Goal: Task Accomplishment & Management: Manage account settings

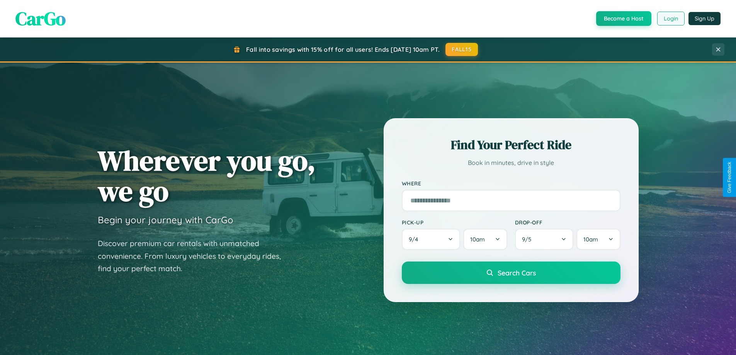
click at [671, 19] on button "Login" at bounding box center [670, 19] width 27 height 14
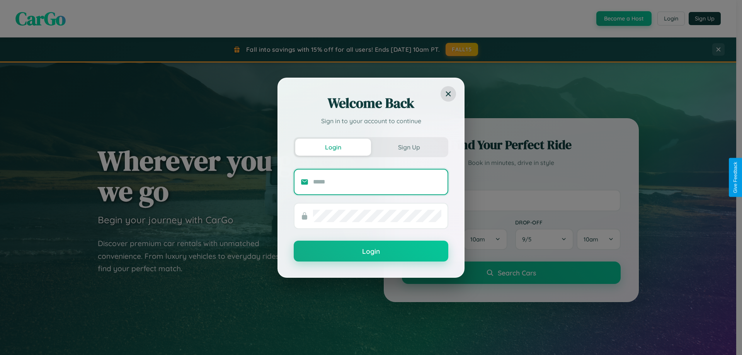
click at [377, 182] on input "text" at bounding box center [377, 182] width 128 height 12
type input "**********"
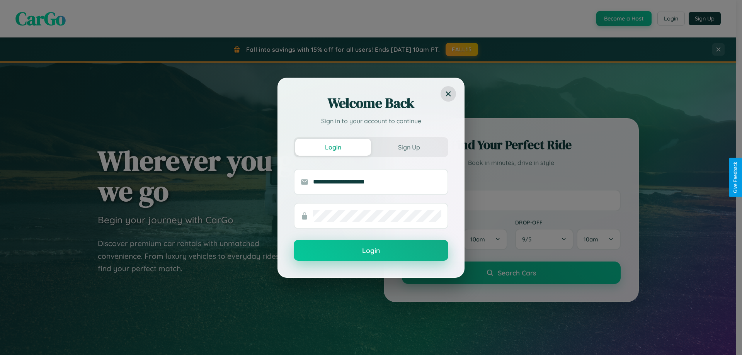
click at [371, 251] on button "Login" at bounding box center [371, 250] width 155 height 21
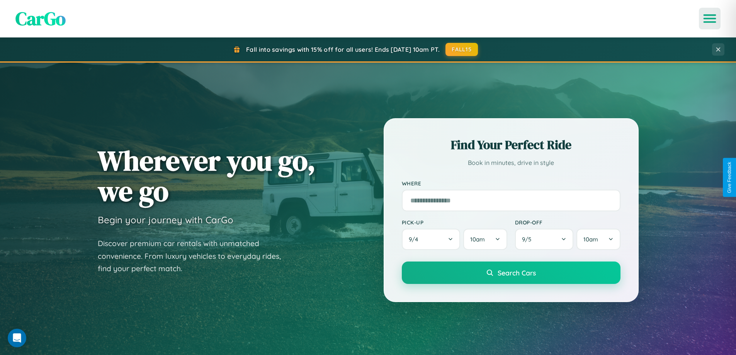
click at [710, 19] on icon "Open menu" at bounding box center [710, 18] width 11 height 7
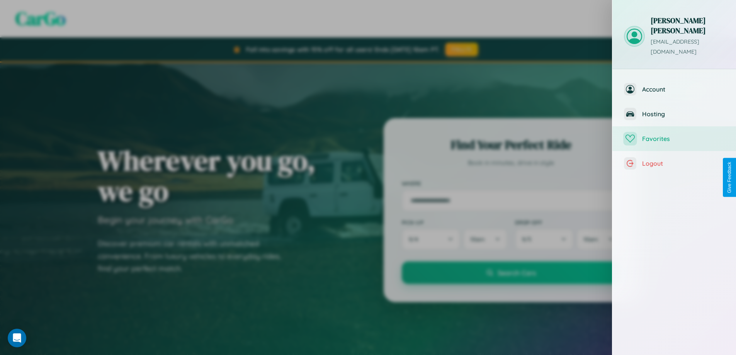
click at [674, 135] on span "Favorites" at bounding box center [683, 139] width 82 height 8
